Goal: Task Accomplishment & Management: Complete application form

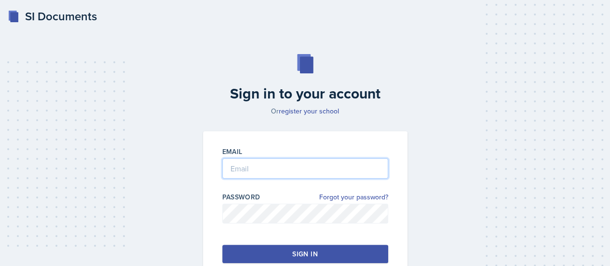
click at [348, 170] on input "email" at bounding box center [305, 168] width 166 height 20
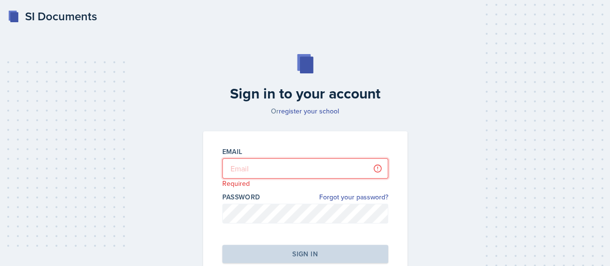
click at [270, 171] on input "email" at bounding box center [305, 168] width 166 height 20
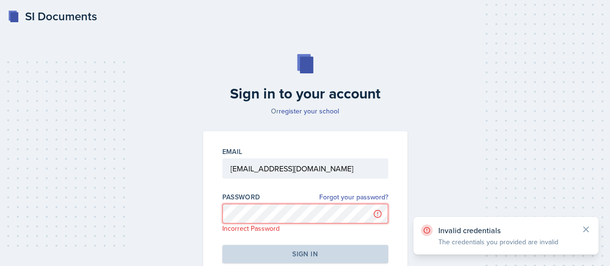
scroll to position [58, 0]
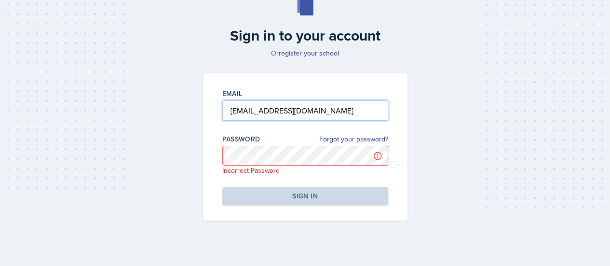
drag, startPoint x: 300, startPoint y: 113, endPoint x: 263, endPoint y: 110, distance: 36.3
click at [263, 110] on input "[EMAIL_ADDRESS][DOMAIN_NAME]" at bounding box center [305, 110] width 166 height 20
type input "[EMAIL_ADDRESS][DOMAIN_NAME]"
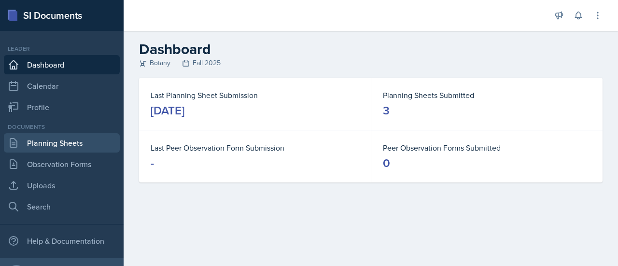
click at [49, 147] on link "Planning Sheets" at bounding box center [62, 142] width 116 height 19
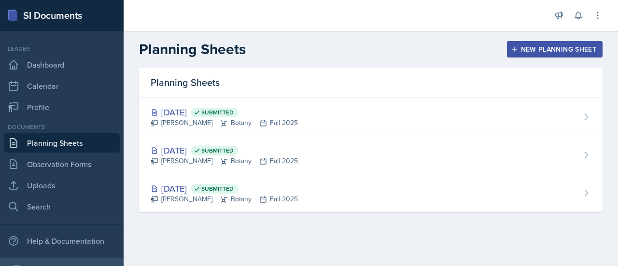
click at [544, 48] on div "New Planning Sheet" at bounding box center [554, 49] width 83 height 8
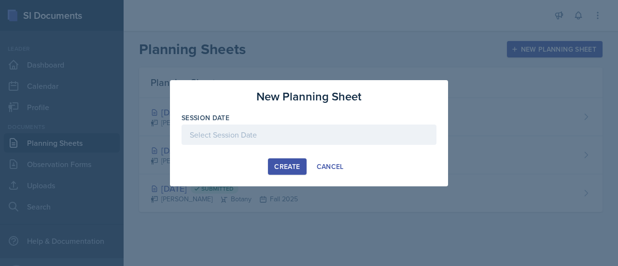
click at [253, 131] on div at bounding box center [308, 134] width 255 height 20
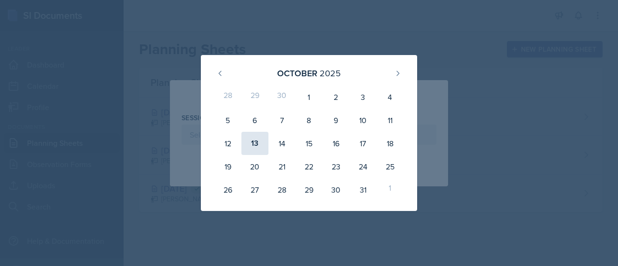
click at [255, 146] on div "13" at bounding box center [254, 143] width 27 height 23
type input "[DATE]"
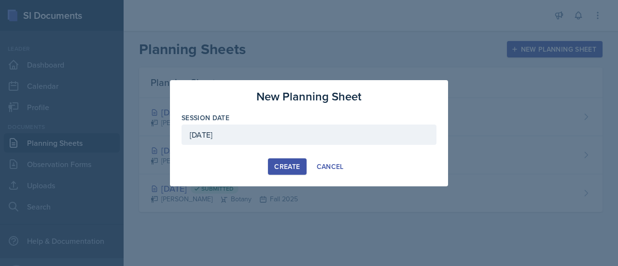
click at [289, 163] on div "Create" at bounding box center [287, 167] width 26 height 8
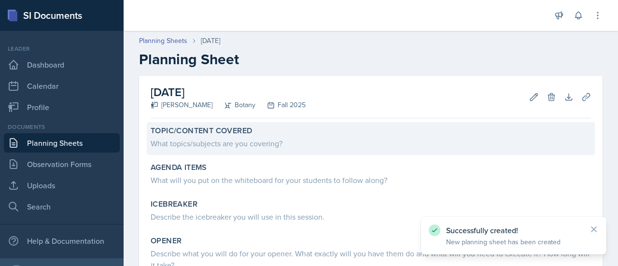
click at [303, 131] on div "Topic/Content Covered" at bounding box center [371, 131] width 440 height 10
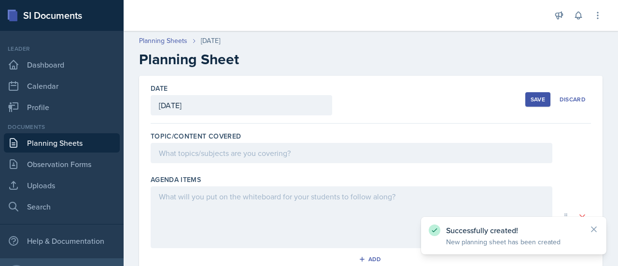
click at [278, 154] on div at bounding box center [351, 153] width 401 height 20
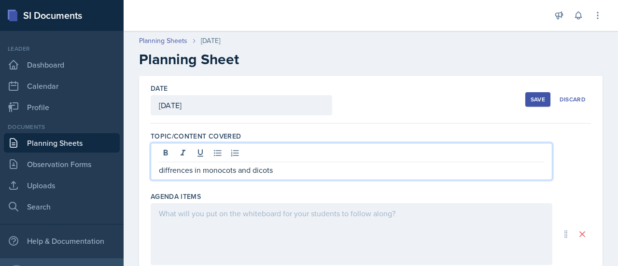
click at [168, 167] on p "diffrences in monocots and dicots" at bounding box center [351, 170] width 385 height 12
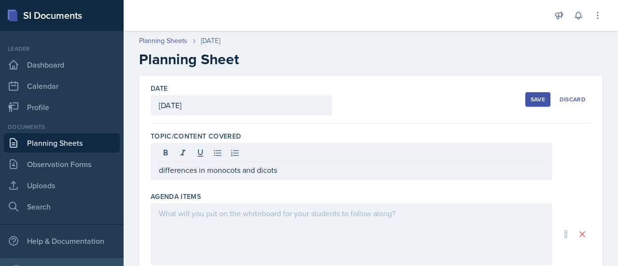
click at [212, 230] on div at bounding box center [351, 234] width 401 height 62
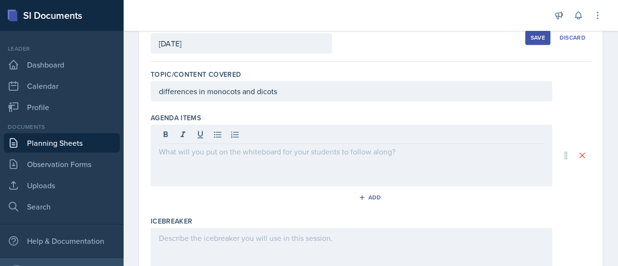
scroll to position [75, 0]
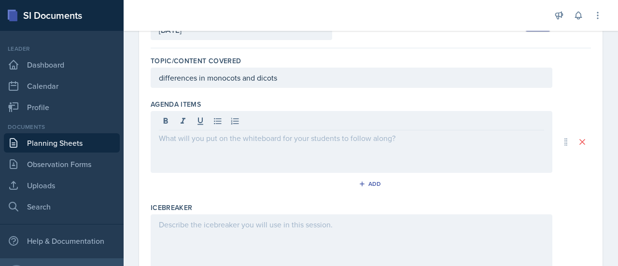
click at [195, 155] on div at bounding box center [351, 142] width 401 height 62
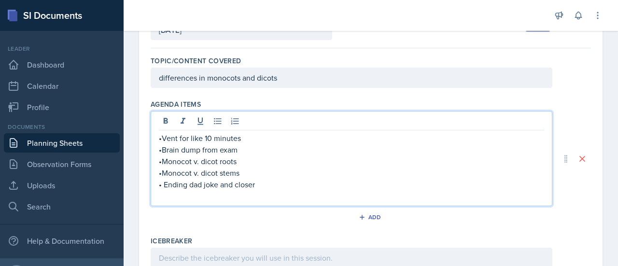
click at [307, 172] on p "•Monocot v. dicot stems" at bounding box center [351, 173] width 385 height 12
click at [242, 141] on p "•Vent for like 10 minutes" at bounding box center [351, 138] width 385 height 12
click at [408, 137] on p "•Vent for like 10 minutes(they just had a 10 page exam in less then 40 min i th…" at bounding box center [351, 138] width 385 height 12
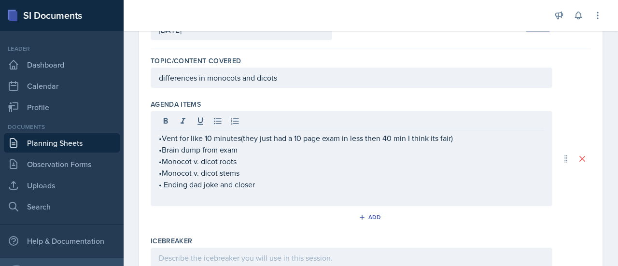
click at [288, 226] on div "Add" at bounding box center [371, 219] width 440 height 18
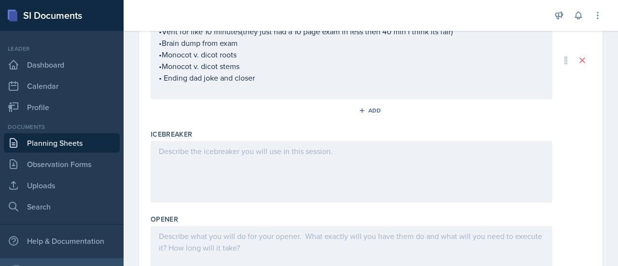
click at [315, 174] on div at bounding box center [351, 172] width 401 height 62
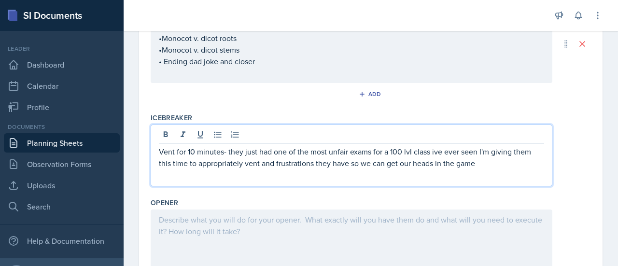
drag, startPoint x: 407, startPoint y: 150, endPoint x: 373, endPoint y: 157, distance: 34.1
click at [373, 157] on p "Vent for 10 minutes- they just had one of the most unfair exams for a 100 lvl c…" at bounding box center [351, 157] width 385 height 23
click at [435, 147] on p "Vent for 10 minutes- they just had one of the most unfair exams for a 100 lvl c…" at bounding box center [351, 157] width 385 height 23
click at [432, 149] on p "Vent for 10 minutes- they just had one of the most unfair exams for a 100 lvl c…" at bounding box center [351, 157] width 385 height 23
click at [434, 150] on p "Vent for 10 minutes- they just had one of the most unfair exams for a 100 lvl c…" at bounding box center [351, 157] width 385 height 23
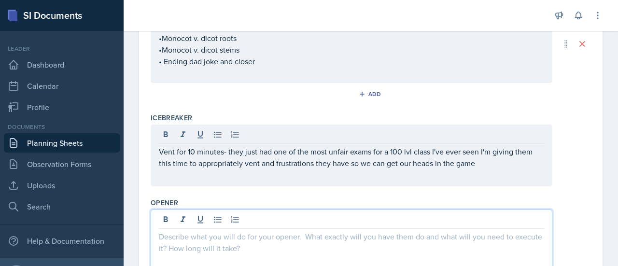
click at [399, 219] on div at bounding box center [351, 240] width 401 height 62
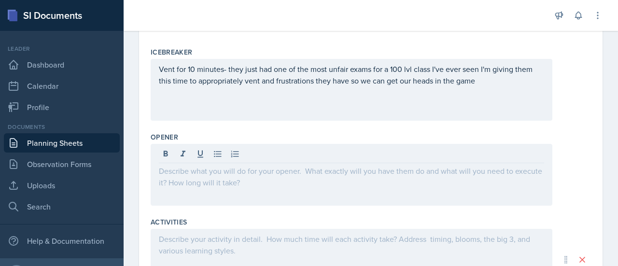
scroll to position [249, 0]
click at [408, 170] on p at bounding box center [351, 169] width 385 height 12
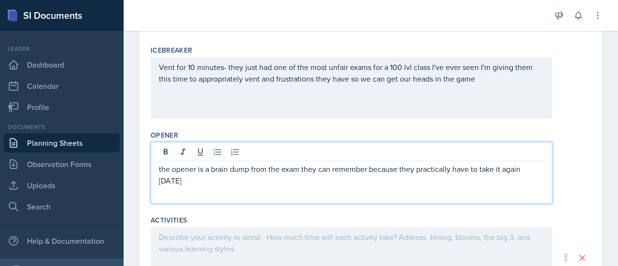
click at [184, 180] on p "the opener is a brain dump from the exam they can remember because they practic…" at bounding box center [351, 174] width 385 height 23
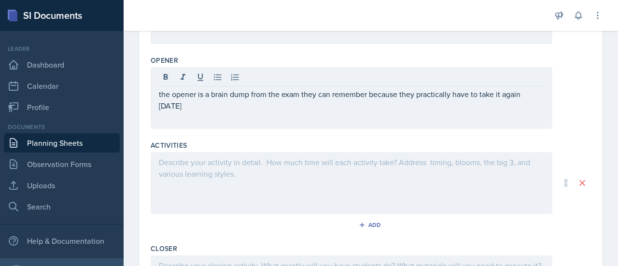
scroll to position [325, 0]
click at [329, 224] on div "Add" at bounding box center [371, 226] width 440 height 18
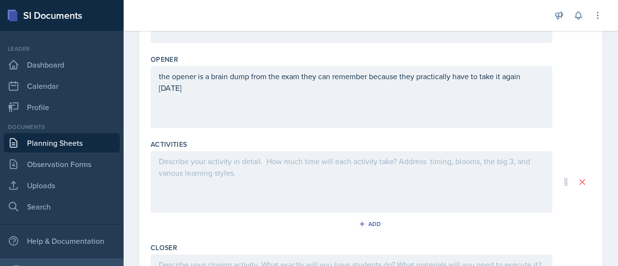
click at [277, 180] on div at bounding box center [351, 182] width 401 height 62
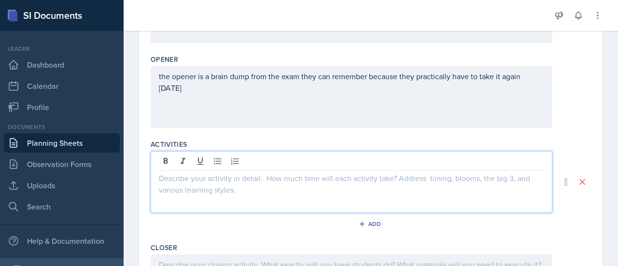
scroll to position [342, 0]
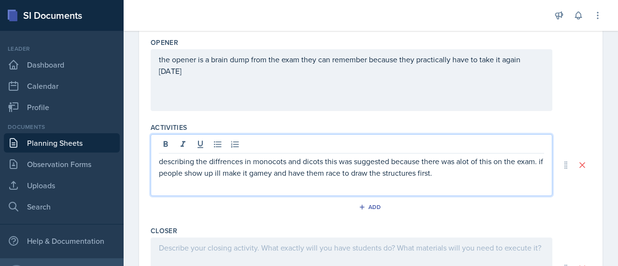
click at [463, 161] on p "describing the diffrences in monocots and dicots this was suggested because the…" at bounding box center [351, 166] width 385 height 23
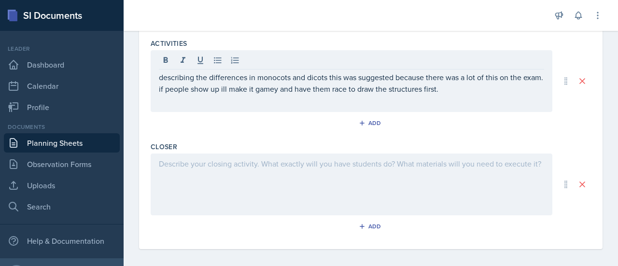
click at [282, 206] on div at bounding box center [351, 184] width 401 height 62
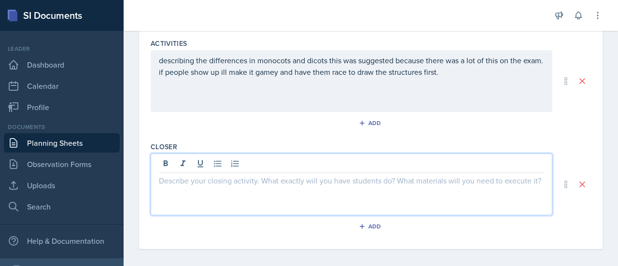
scroll to position [429, 0]
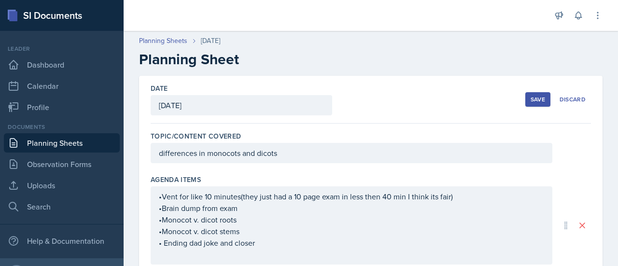
scroll to position [5, 0]
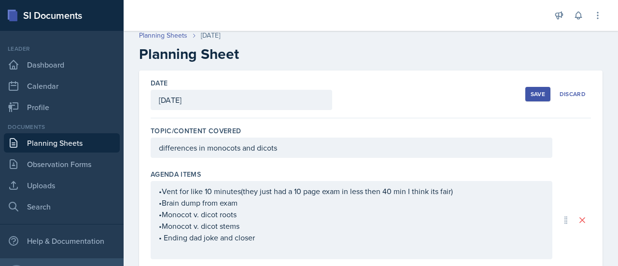
click at [525, 101] on div "Save Discard" at bounding box center [558, 94] width 66 height 22
click at [530, 96] on div "Save" at bounding box center [537, 94] width 14 height 8
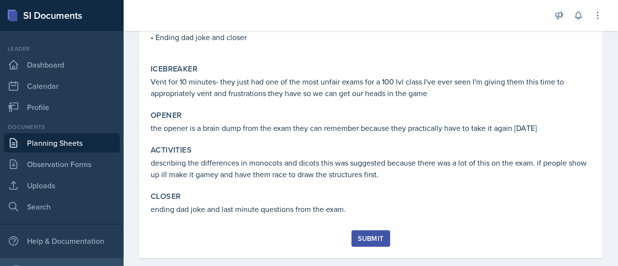
scroll to position [184, 0]
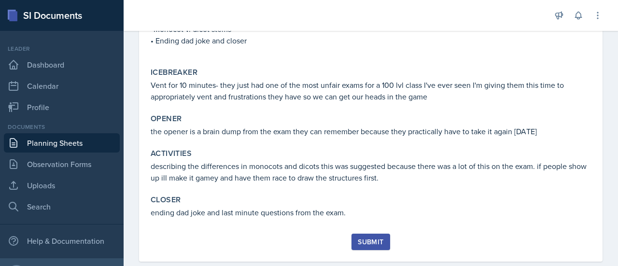
click at [367, 243] on div "Submit" at bounding box center [370, 242] width 26 height 8
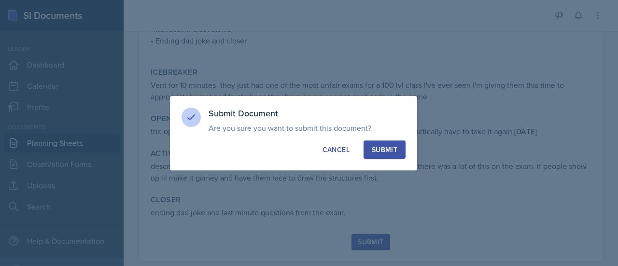
click at [380, 150] on div "Submit" at bounding box center [384, 150] width 26 height 10
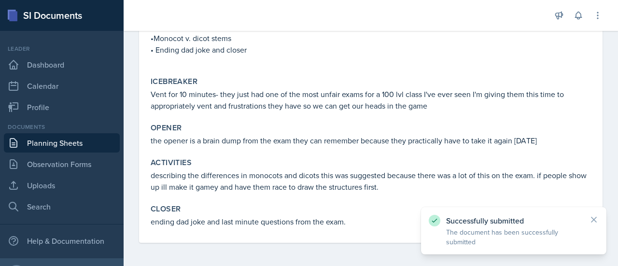
scroll to position [174, 0]
